Goal: Check status: Check status

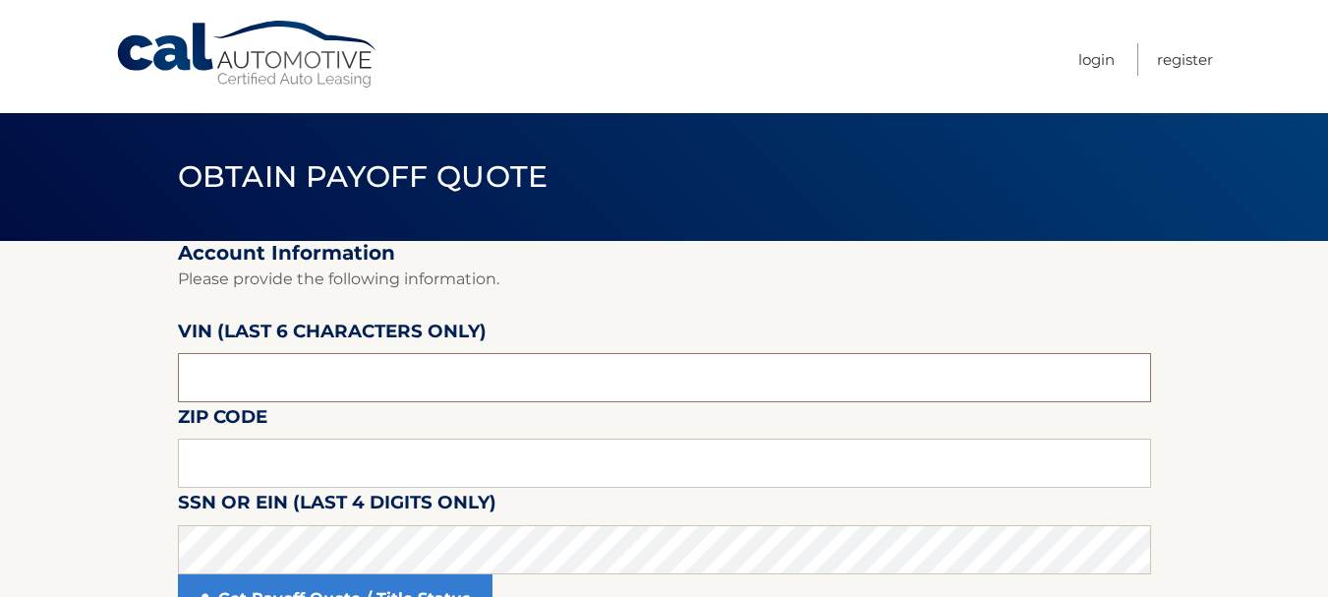
click at [253, 379] on input "text" at bounding box center [664, 377] width 973 height 49
drag, startPoint x: 251, startPoint y: 373, endPoint x: 134, endPoint y: 370, distance: 117.0
click at [134, 370] on section "Account Information Please provide the following information. VIN (last 6 chara…" at bounding box center [664, 444] width 1328 height 406
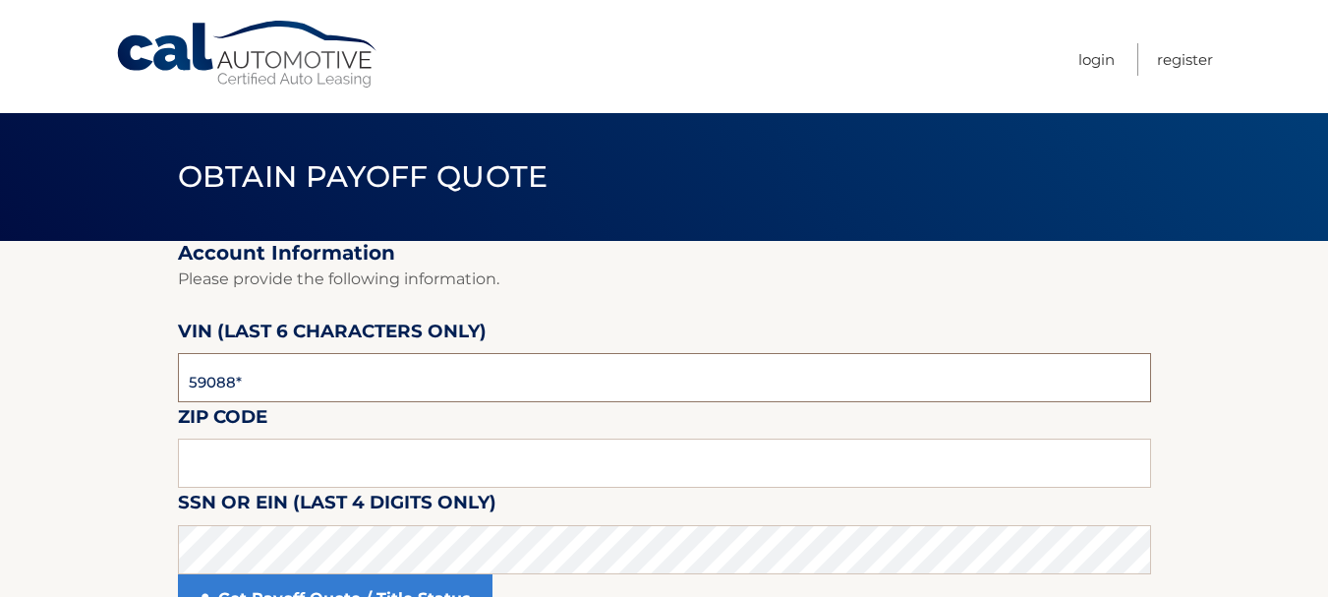
type input "590880"
click at [215, 461] on input "text" at bounding box center [664, 462] width 973 height 49
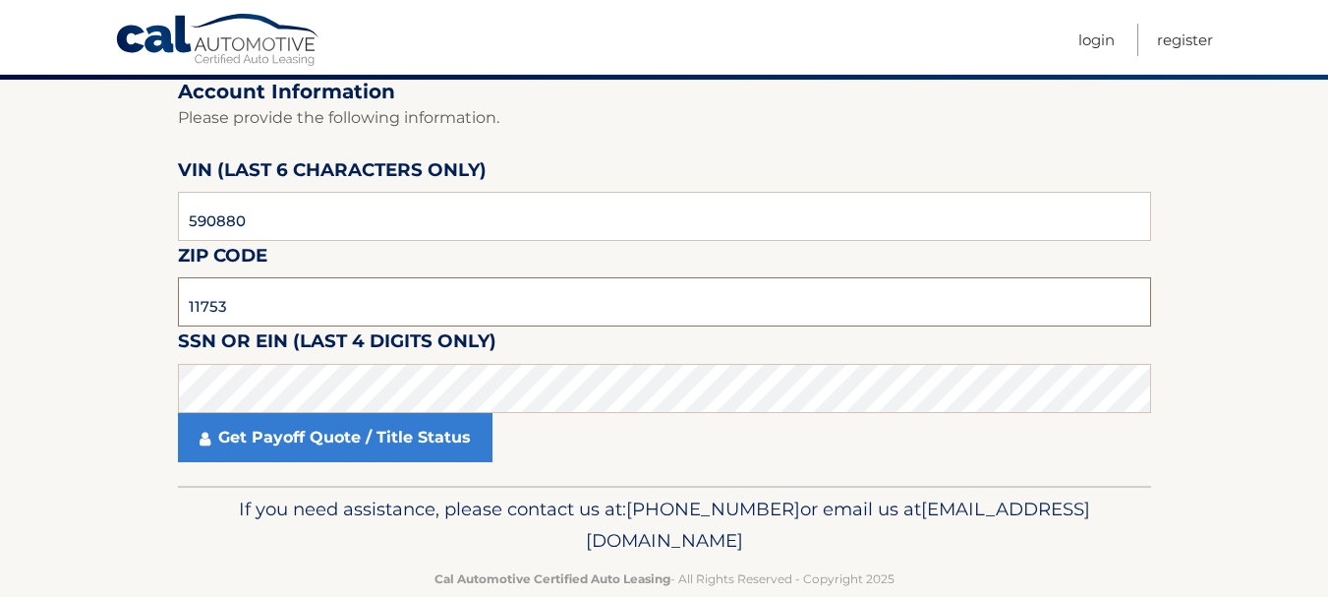
scroll to position [197, 0]
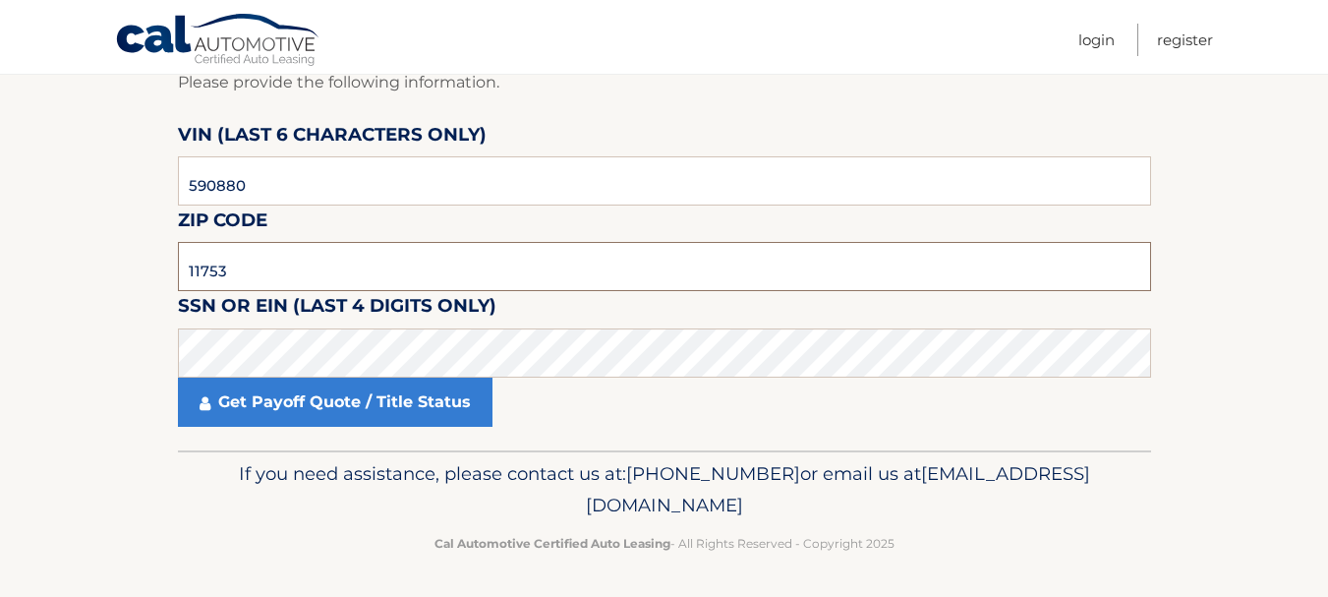
type input "11753"
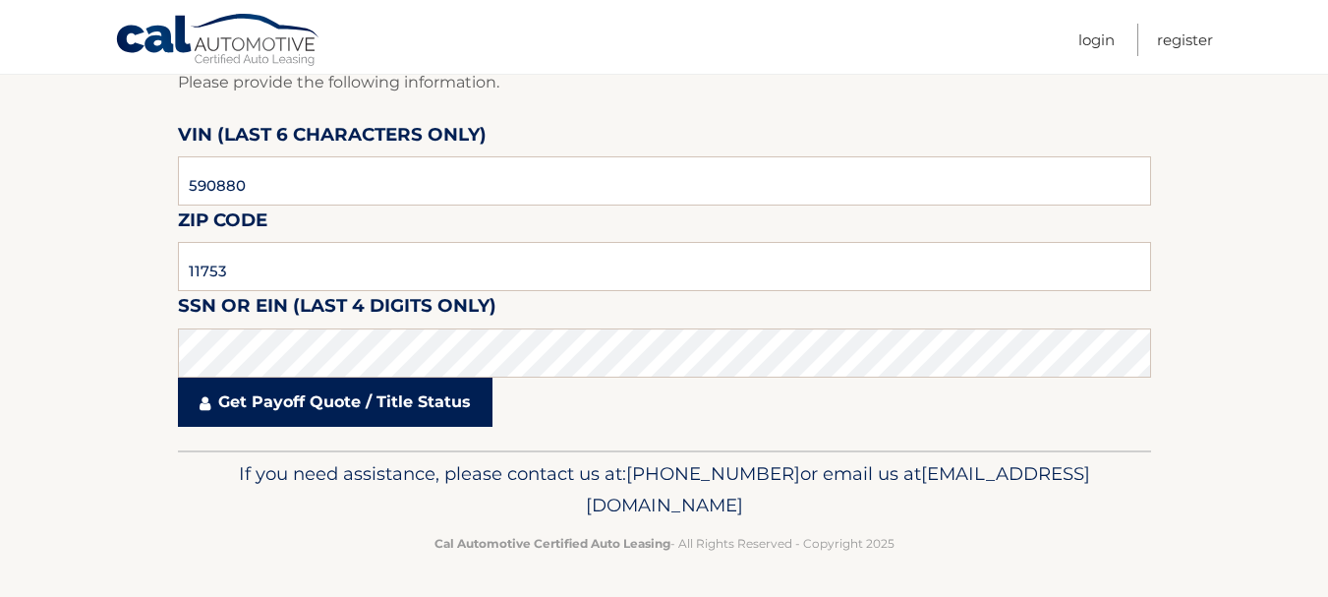
click at [354, 395] on link "Get Payoff Quote / Title Status" at bounding box center [335, 401] width 314 height 49
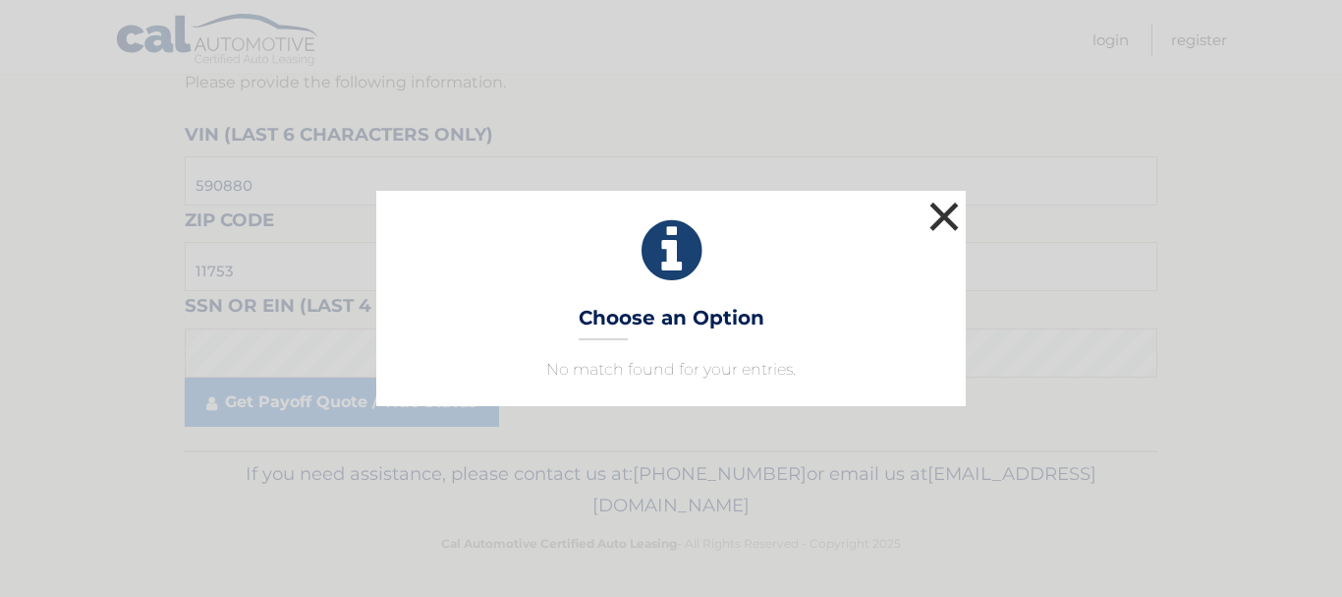
click at [942, 207] on button "×" at bounding box center [944, 216] width 39 height 39
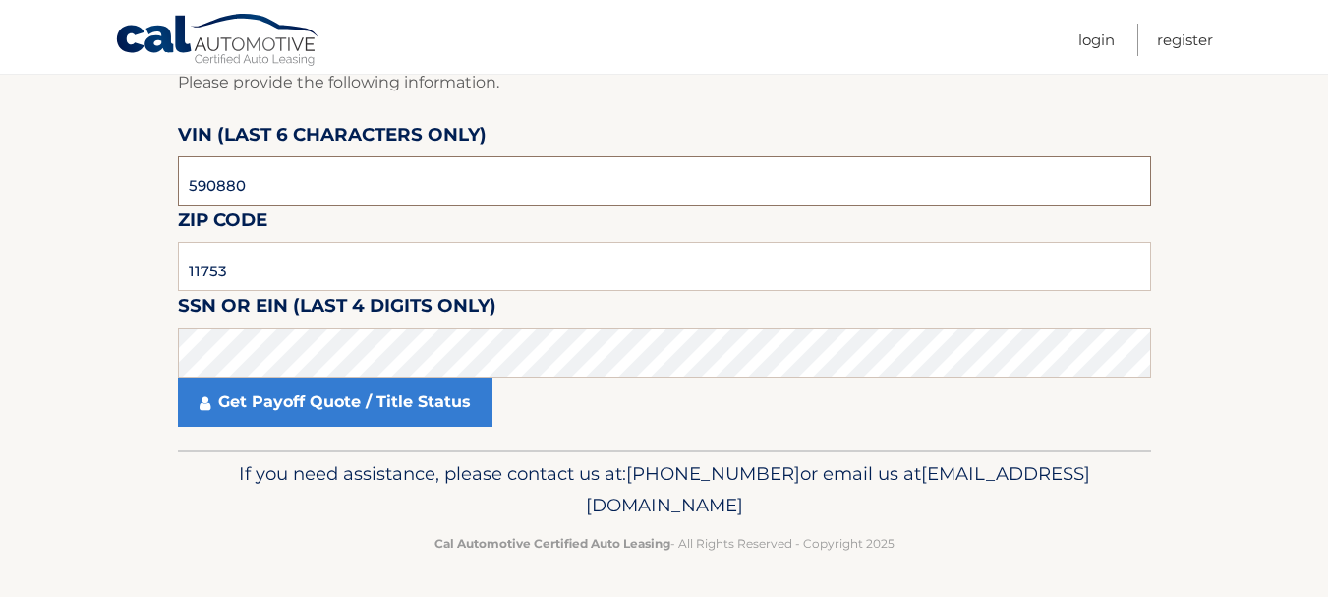
click at [215, 188] on input "590880" at bounding box center [664, 180] width 973 height 49
type input "594880"
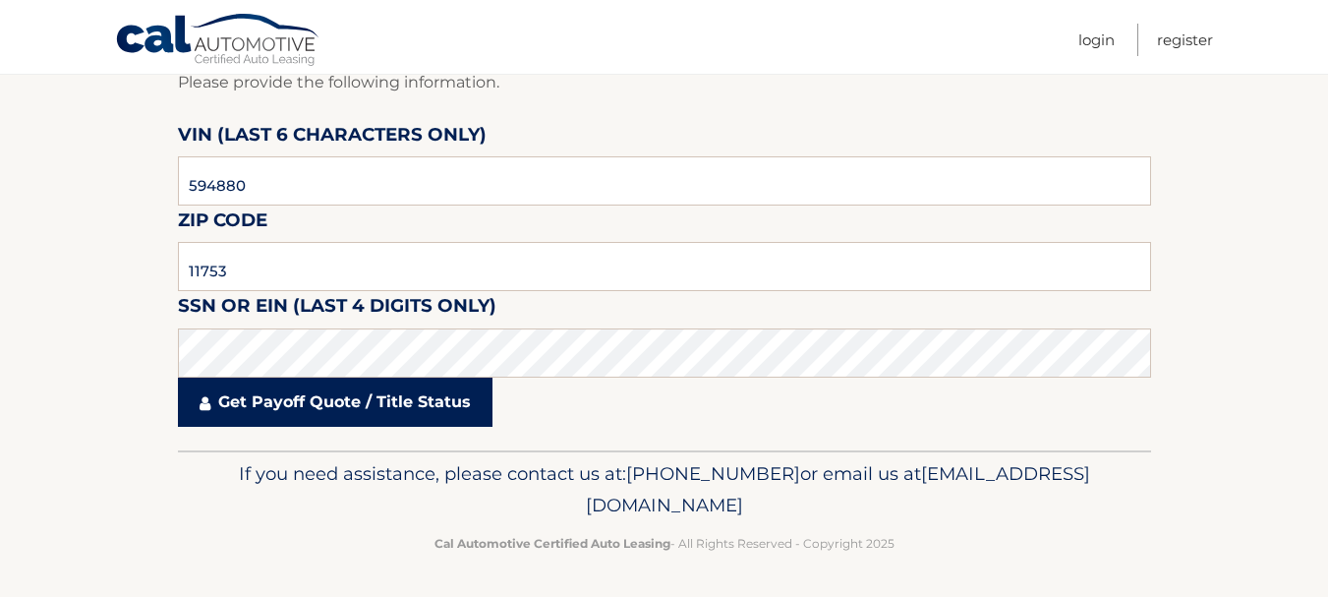
click at [256, 408] on link "Get Payoff Quote / Title Status" at bounding box center [335, 401] width 314 height 49
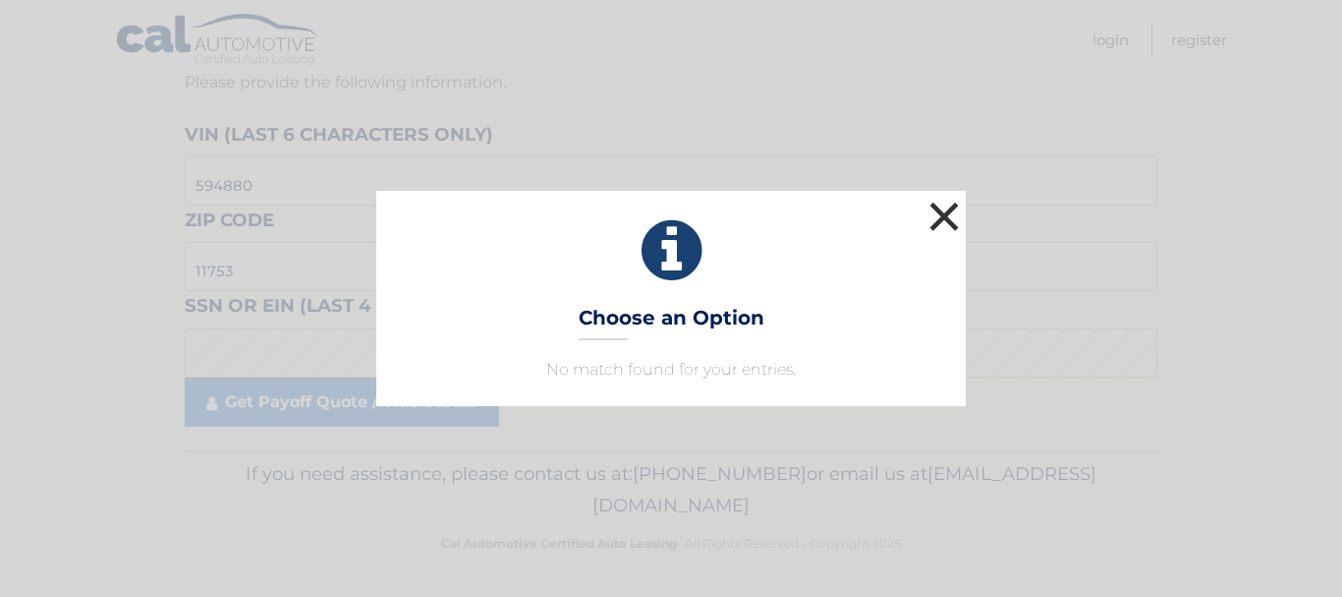
click at [955, 222] on button "×" at bounding box center [944, 216] width 39 height 39
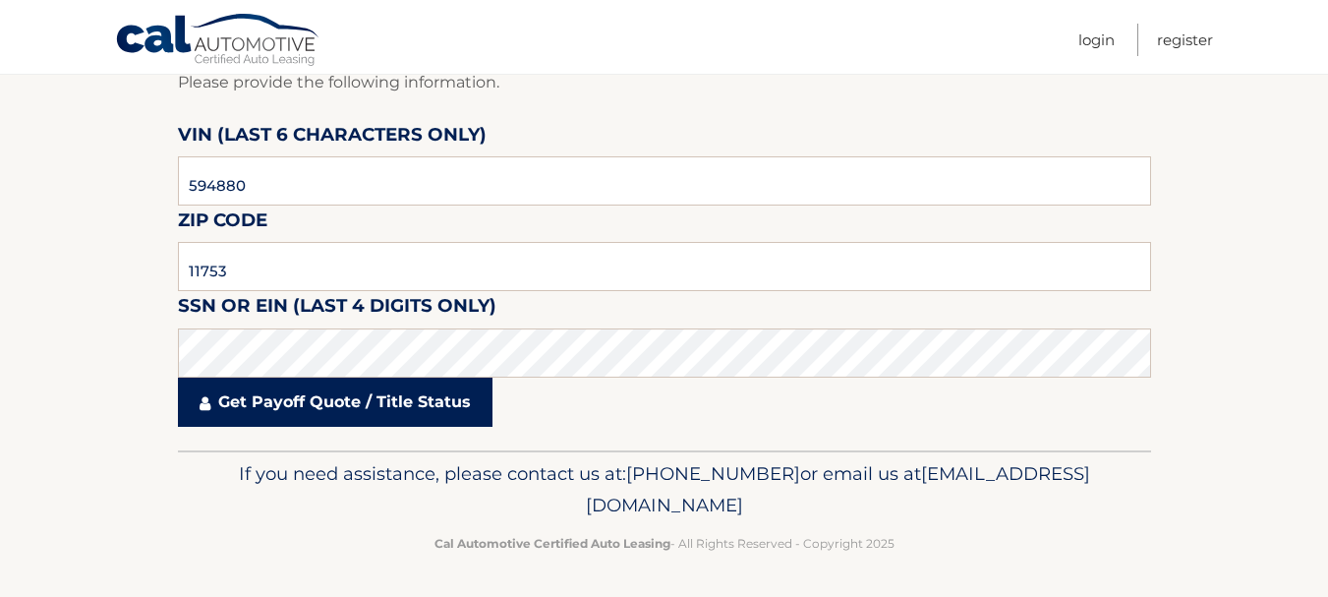
click at [214, 402] on link "Get Payoff Quote / Title Status" at bounding box center [335, 401] width 314 height 49
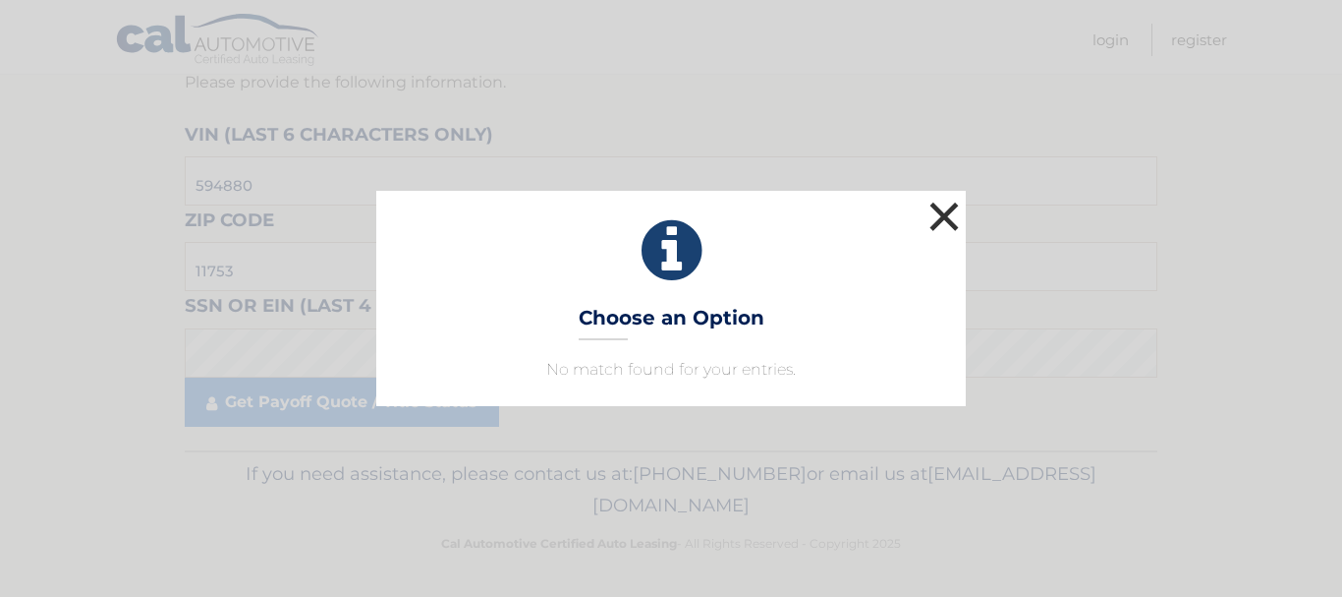
click at [948, 212] on button "×" at bounding box center [944, 216] width 39 height 39
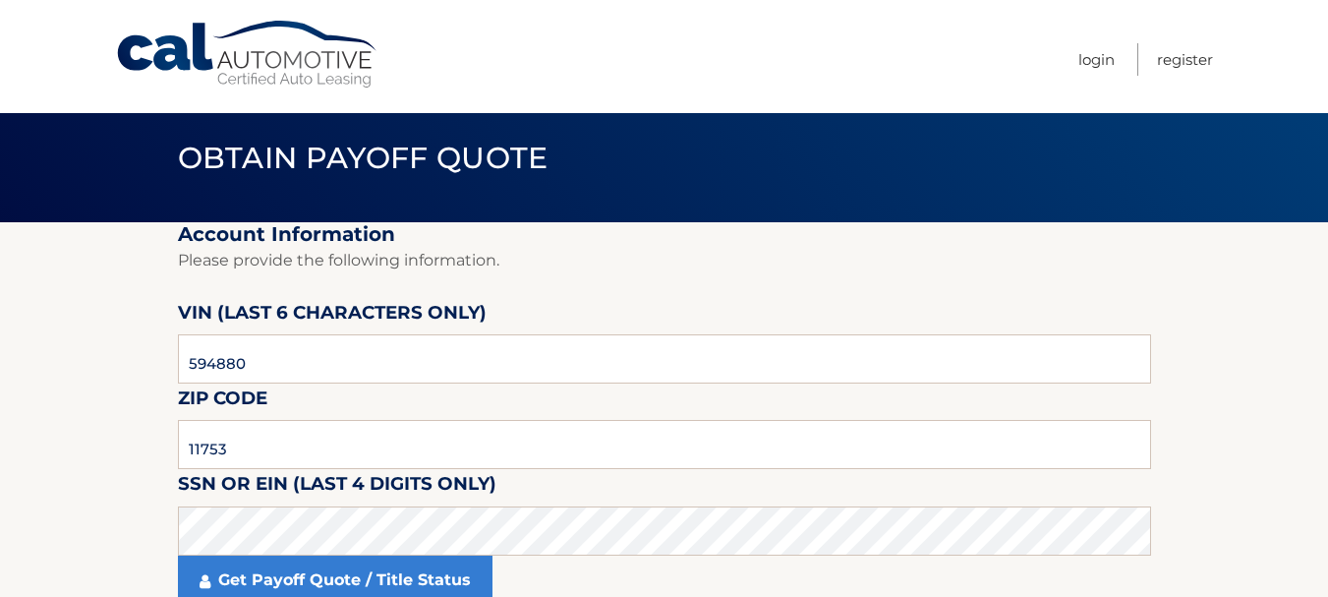
scroll to position [3, 0]
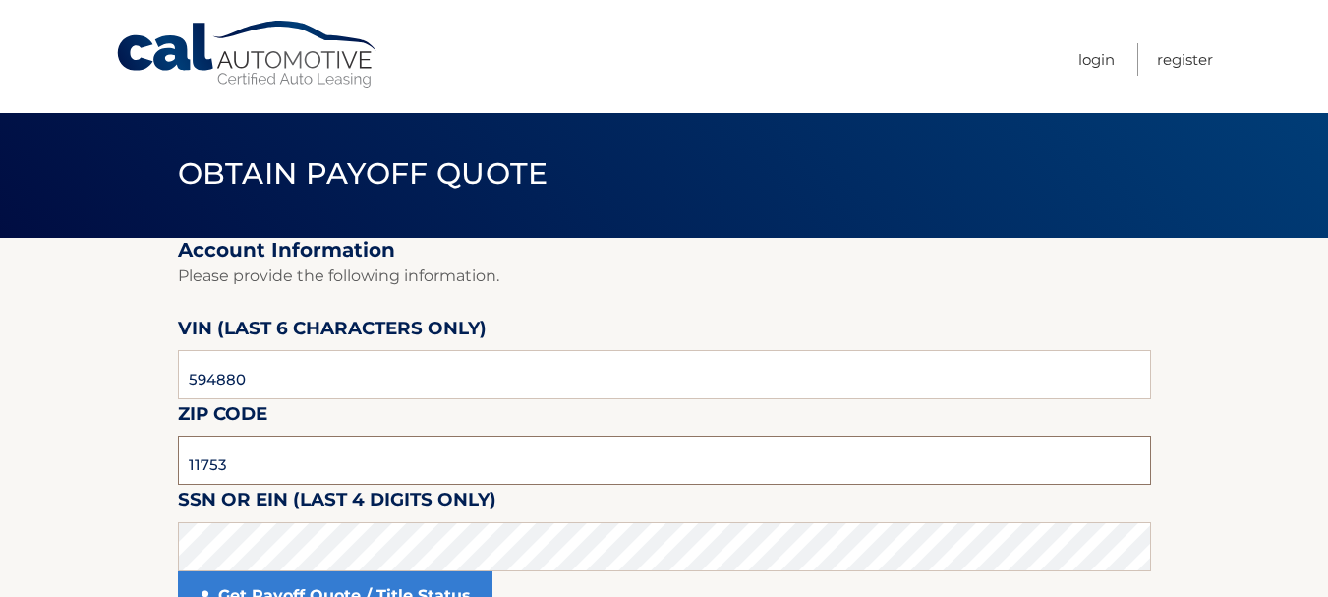
drag, startPoint x: 258, startPoint y: 464, endPoint x: 136, endPoint y: 458, distance: 123.0
click at [136, 458] on section "Account Information Please provide the following information. VIN (last 6 chara…" at bounding box center [664, 441] width 1328 height 406
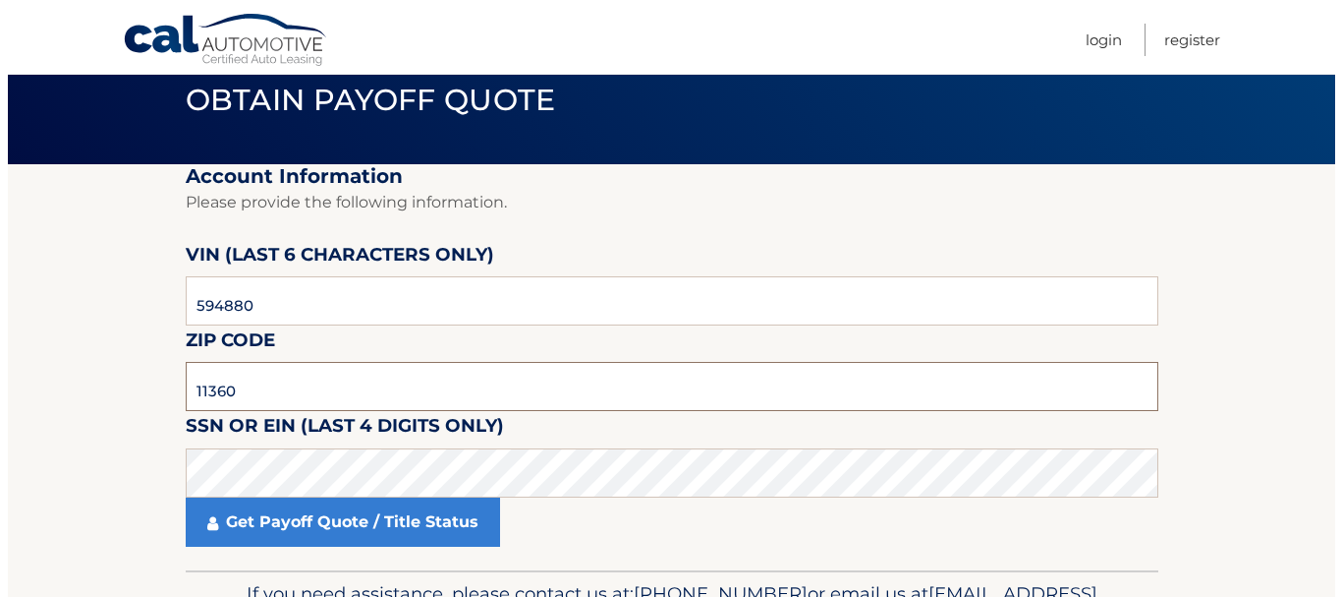
scroll to position [200, 0]
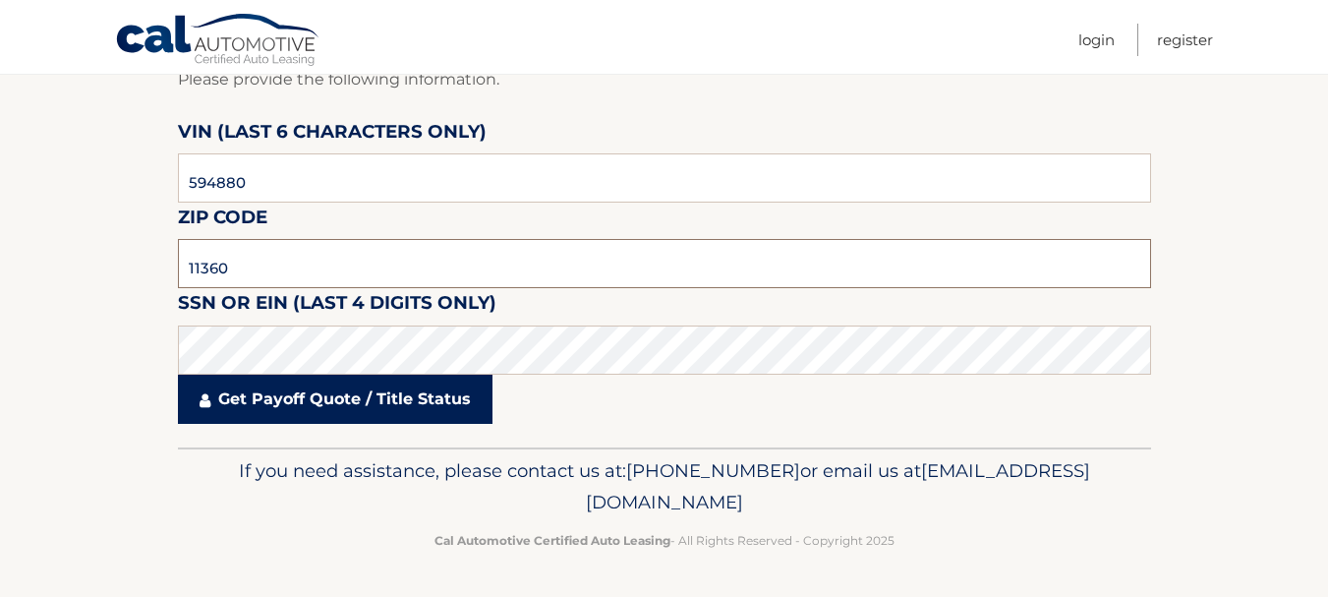
type input "11360"
click at [265, 394] on link "Get Payoff Quote / Title Status" at bounding box center [335, 398] width 314 height 49
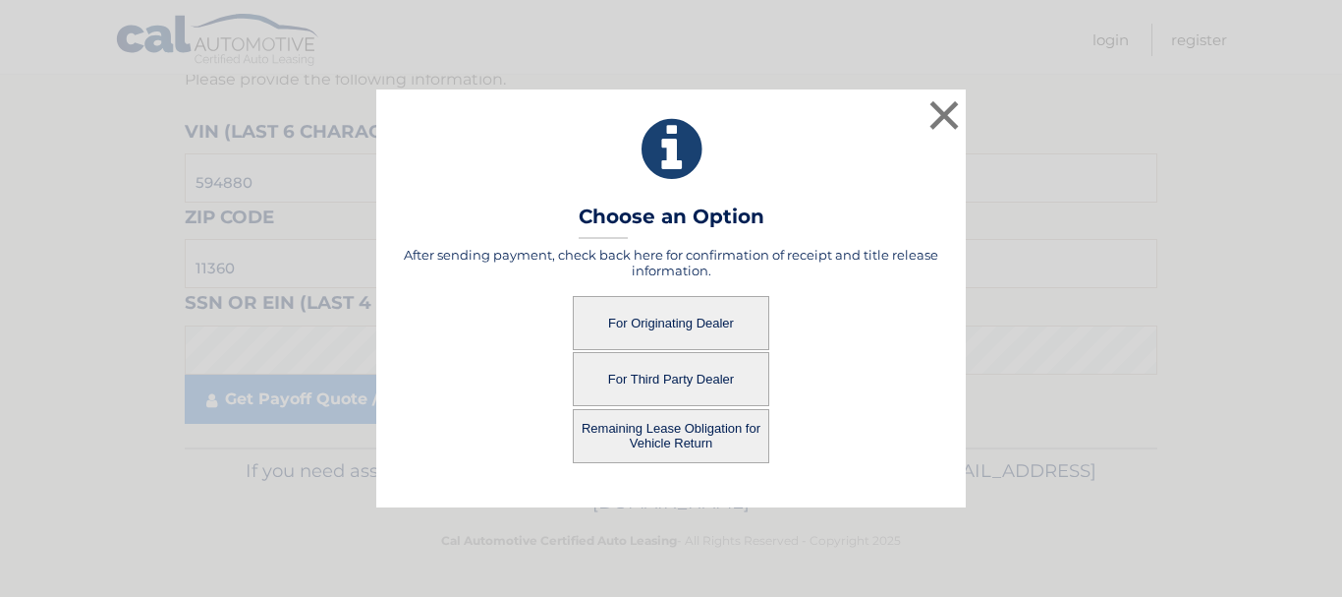
click at [689, 381] on button "For Third Party Dealer" at bounding box center [671, 379] width 197 height 54
click at [649, 381] on button "For Third Party Dealer" at bounding box center [671, 379] width 197 height 54
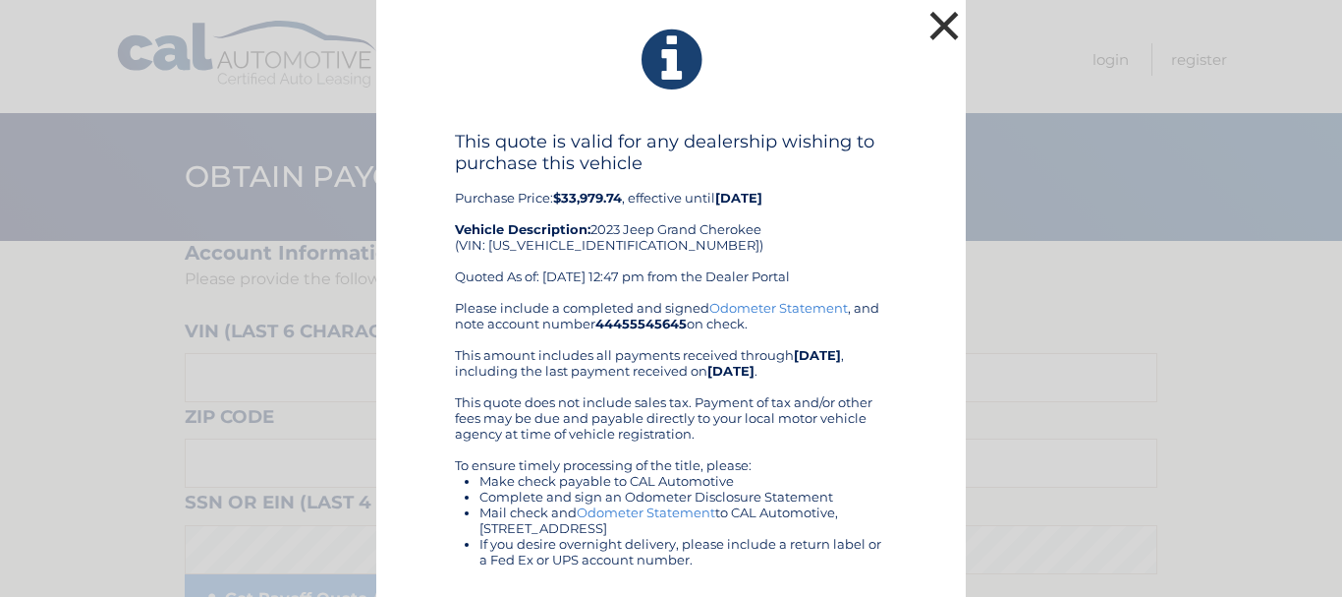
click at [940, 29] on button "×" at bounding box center [944, 25] width 39 height 39
